Goal: Find specific page/section: Find specific page/section

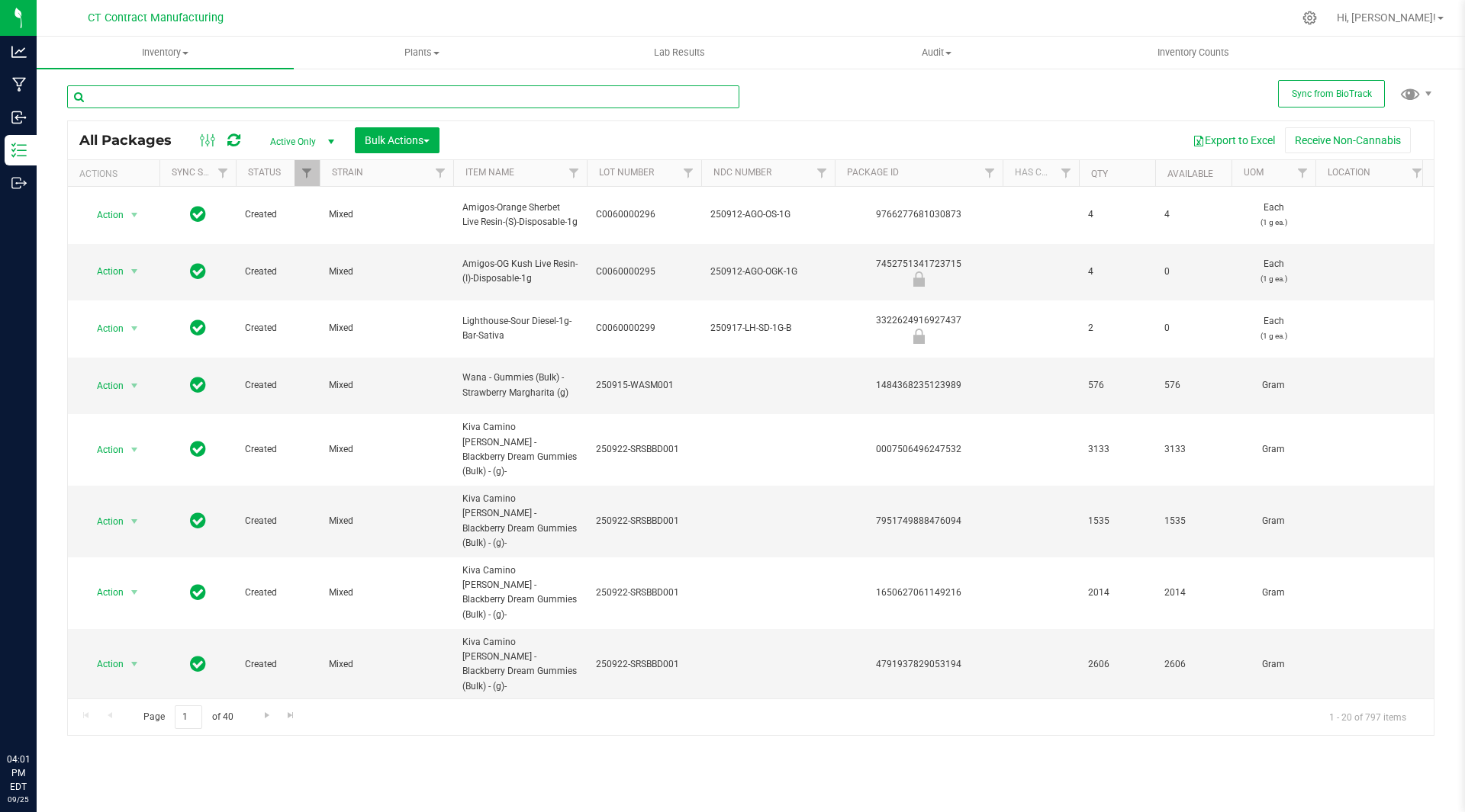
click at [240, 94] on input "text" at bounding box center [402, 97] width 672 height 23
type input "viva"
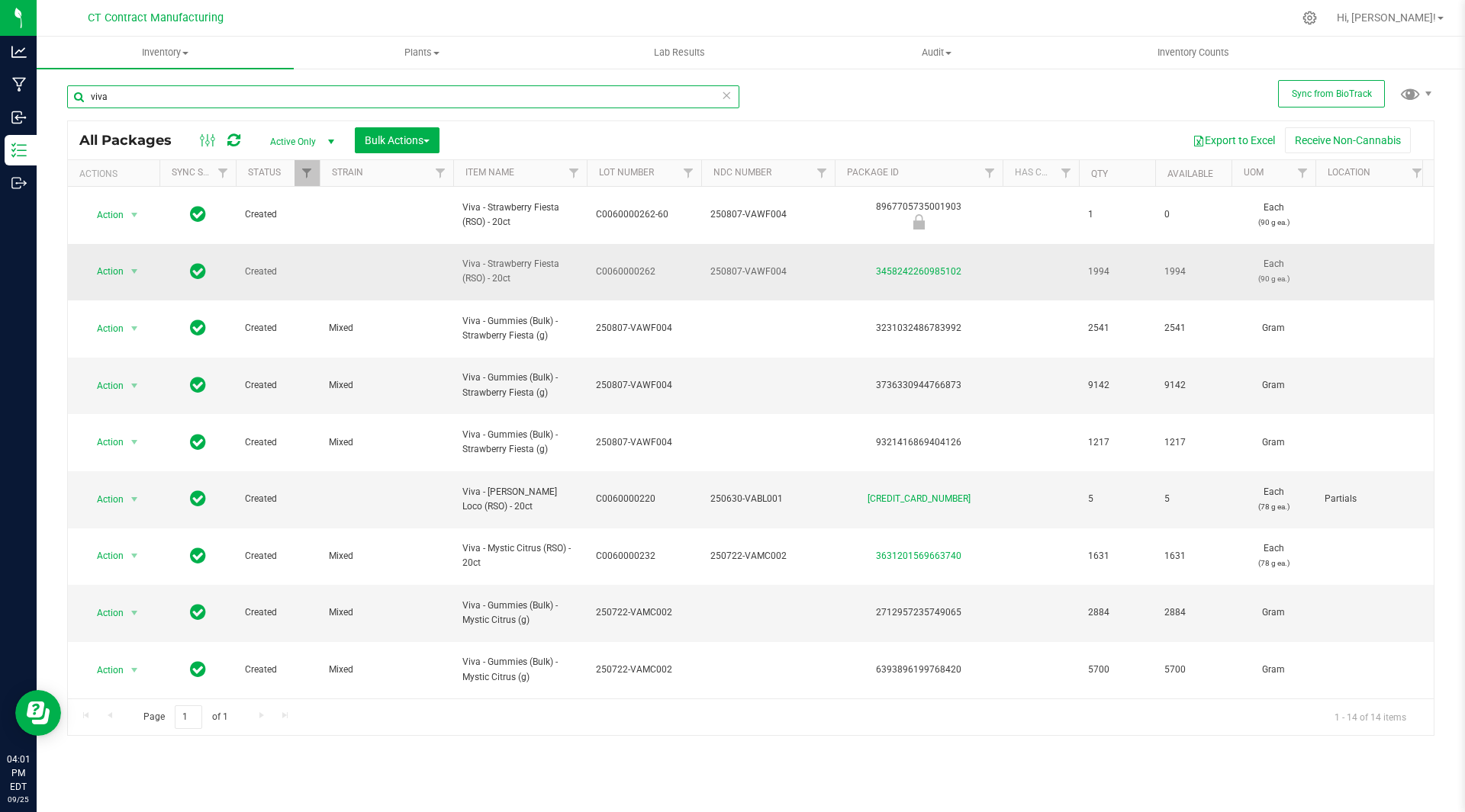
scroll to position [0, 468]
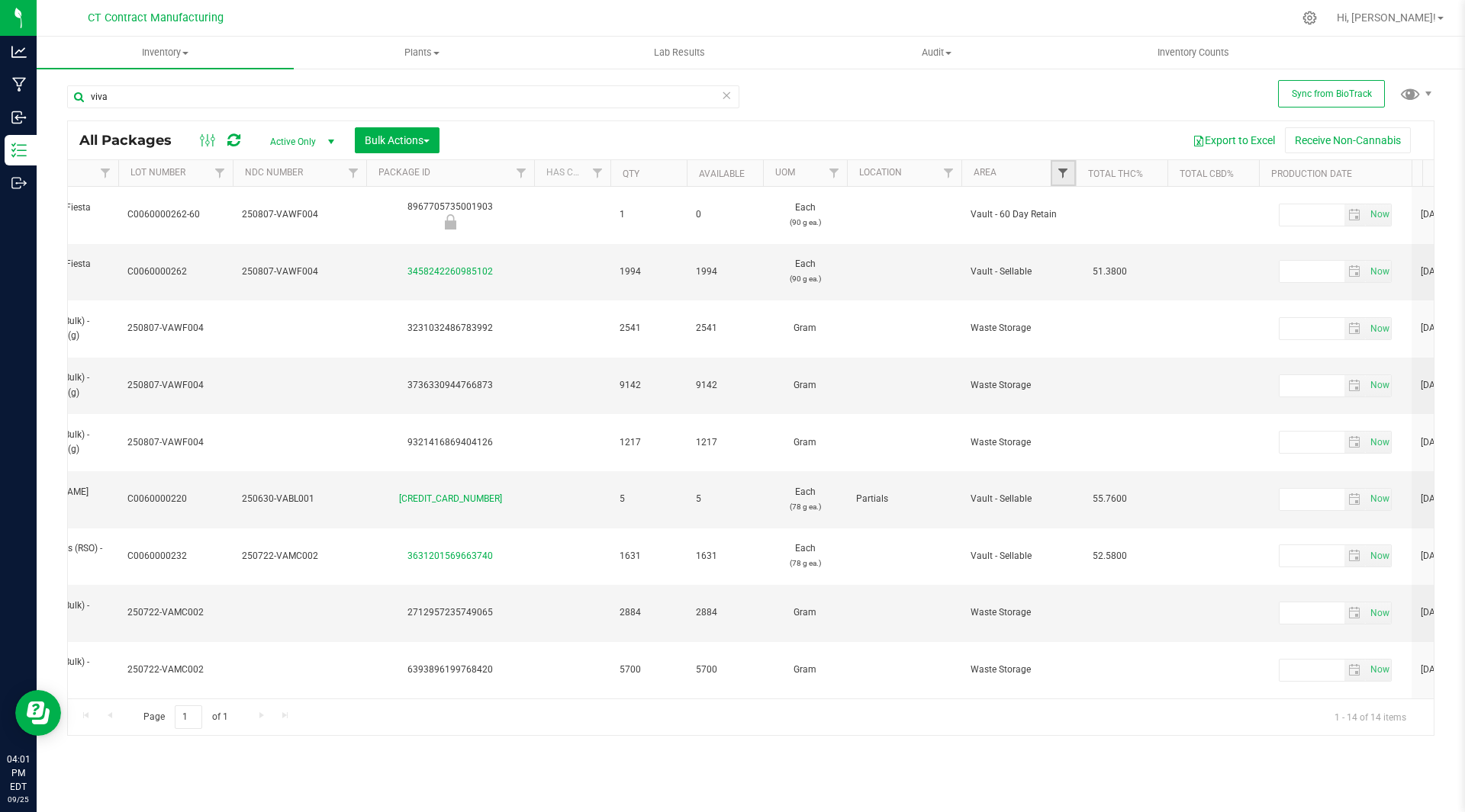
click at [1068, 171] on span "Filter" at bounding box center [1063, 173] width 12 height 12
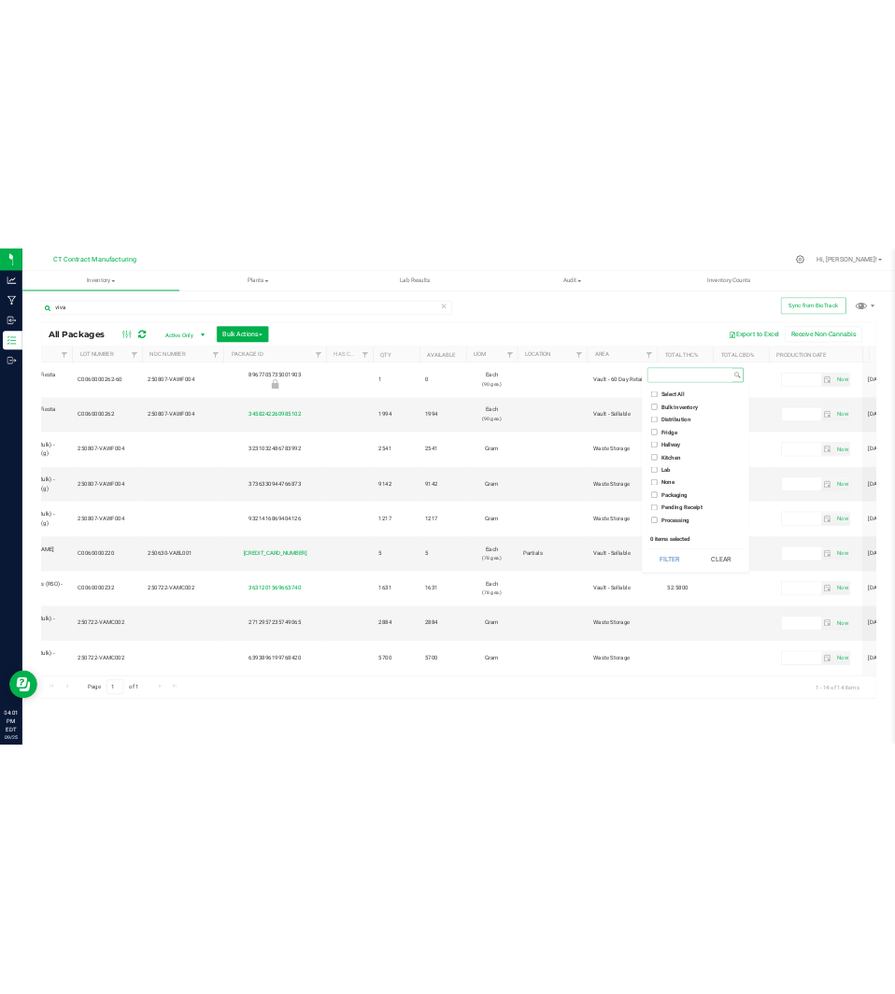
scroll to position [168, 0]
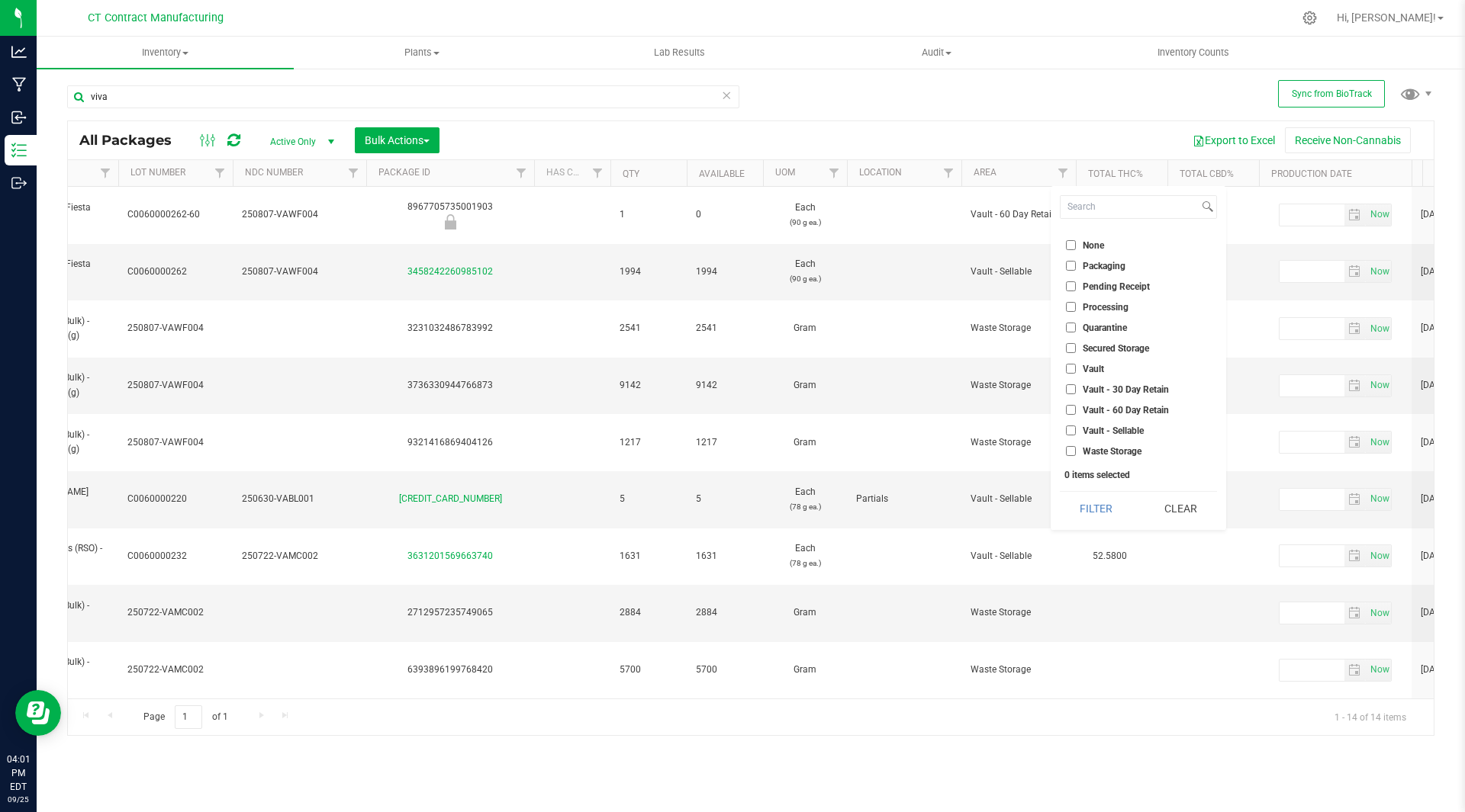
click at [1067, 428] on input "Vault - Sellable" at bounding box center [1071, 431] width 10 height 10
checkbox input "true"
click at [1093, 499] on button "Filter" at bounding box center [1096, 508] width 73 height 33
